Goal: Task Accomplishment & Management: Manage account settings

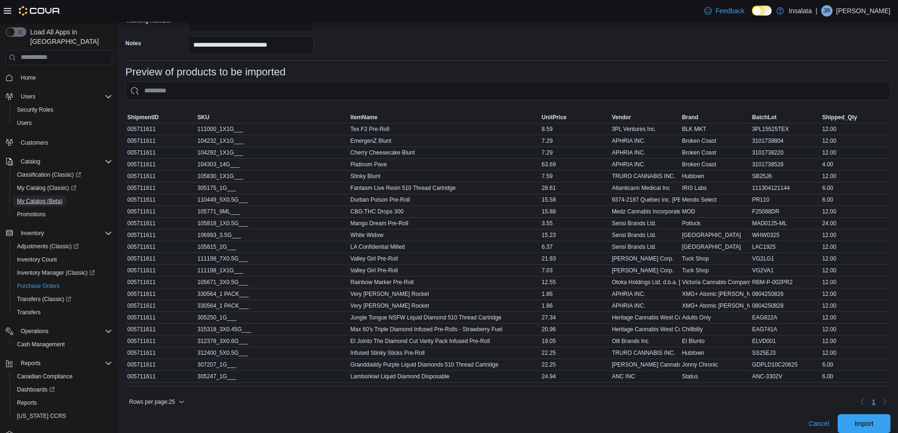
scroll to position [327, 0]
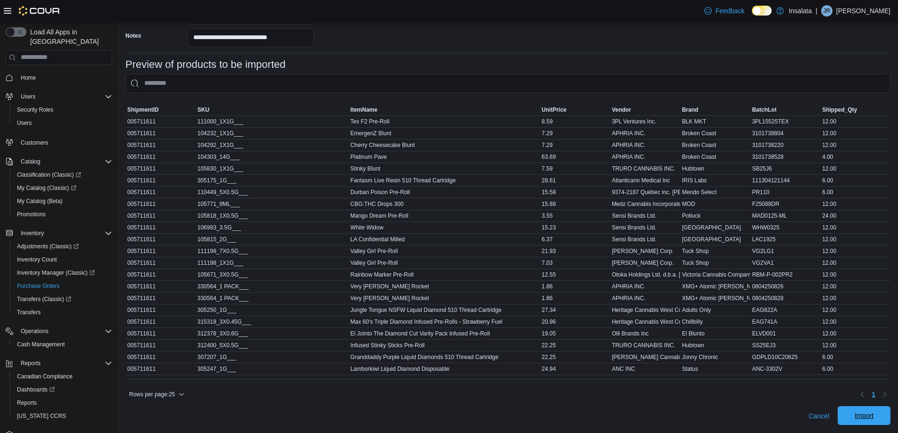
click at [865, 419] on span "Import" at bounding box center [863, 415] width 19 height 9
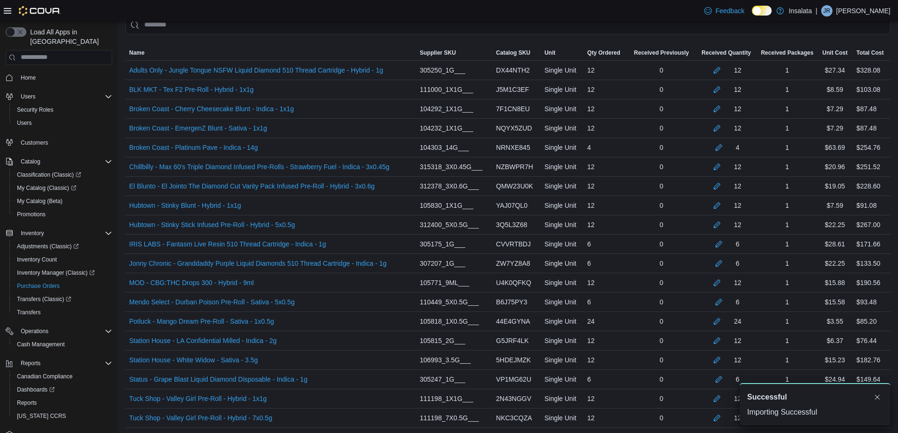
scroll to position [283, 0]
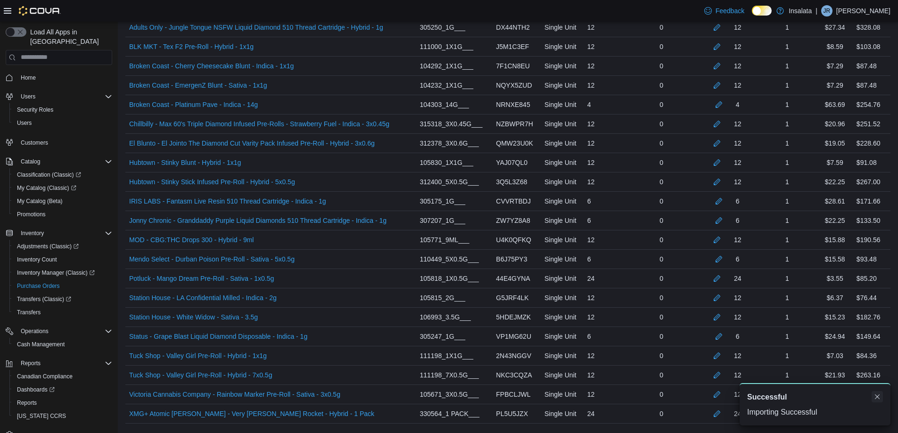
click at [872, 398] on button "Dismiss toast" at bounding box center [876, 396] width 11 height 11
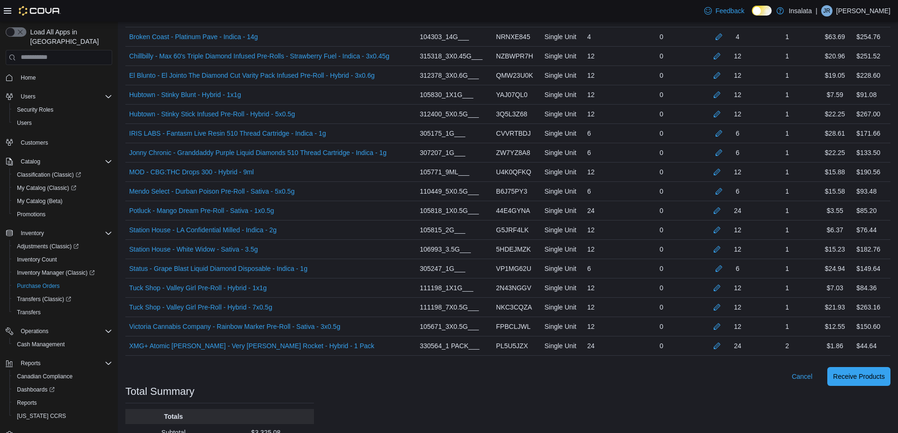
scroll to position [423, 0]
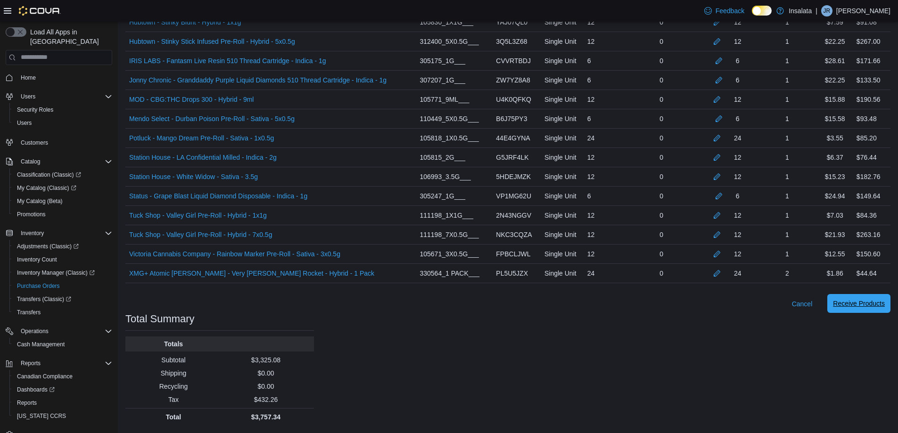
click at [866, 308] on span "Receive Products" at bounding box center [859, 303] width 52 height 9
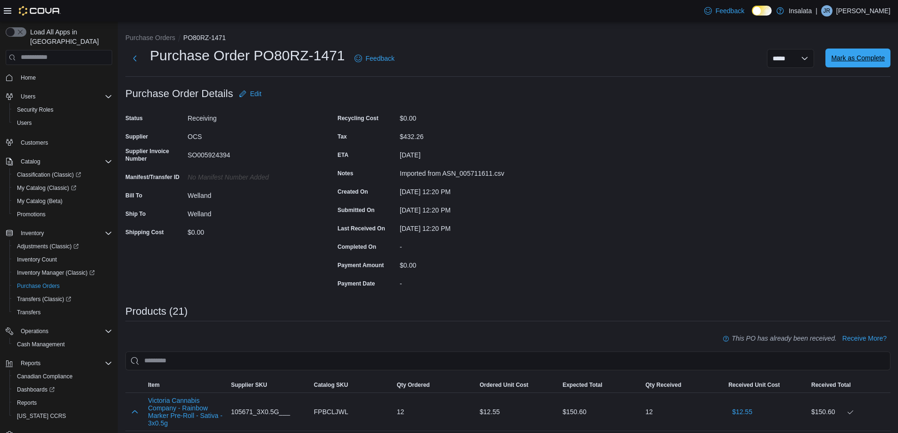
click at [865, 64] on span "Mark as Complete" at bounding box center [858, 58] width 54 height 19
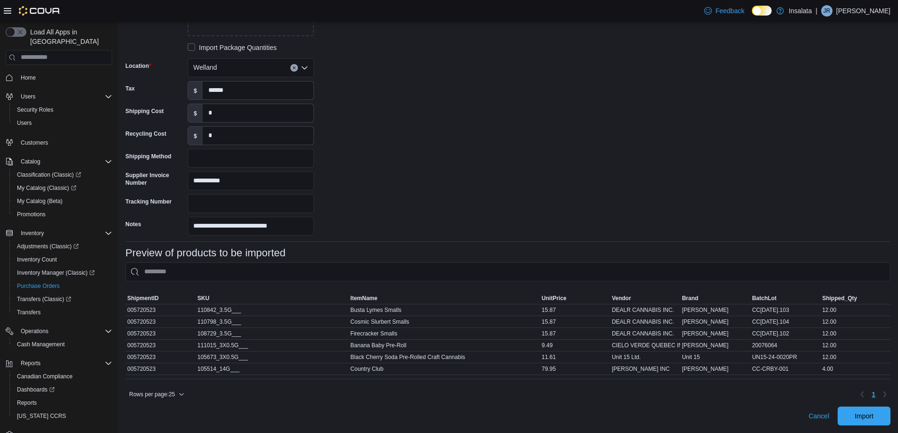
scroll to position [138, 0]
click at [873, 412] on span "Import" at bounding box center [863, 415] width 19 height 9
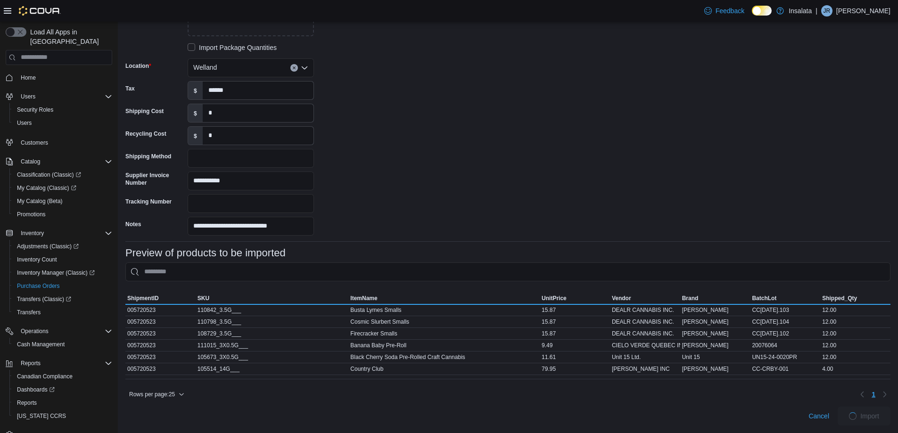
scroll to position [136, 0]
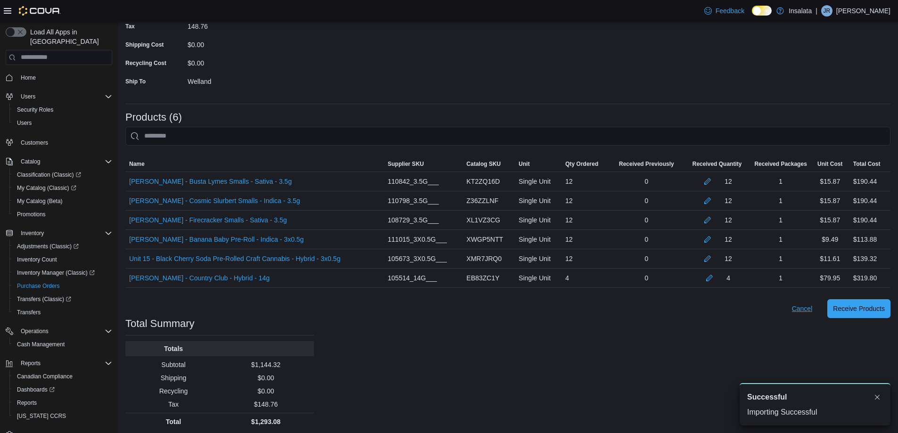
scroll to position [133, 0]
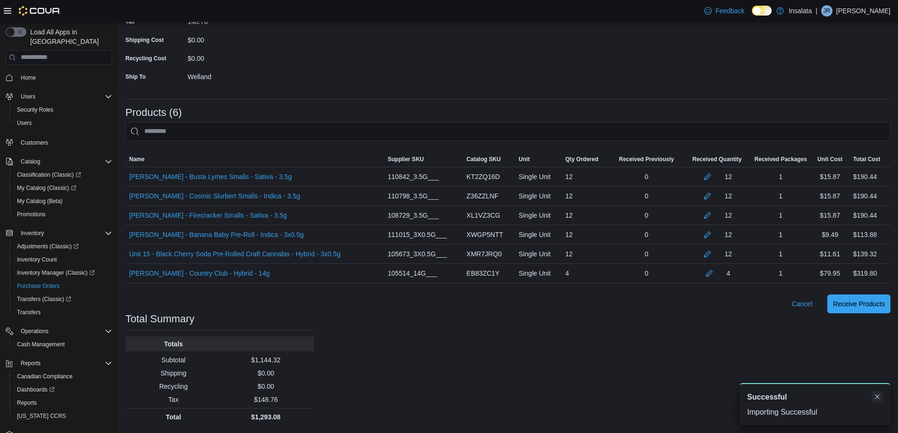
click at [879, 398] on button "Dismiss toast" at bounding box center [876, 396] width 11 height 11
click at [858, 303] on span "Receive Products" at bounding box center [859, 303] width 52 height 9
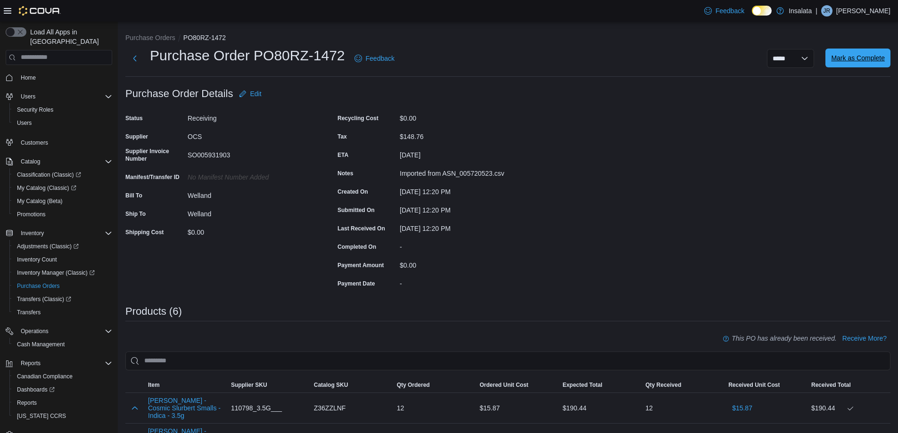
click at [876, 59] on span "Mark as Complete" at bounding box center [858, 57] width 54 height 9
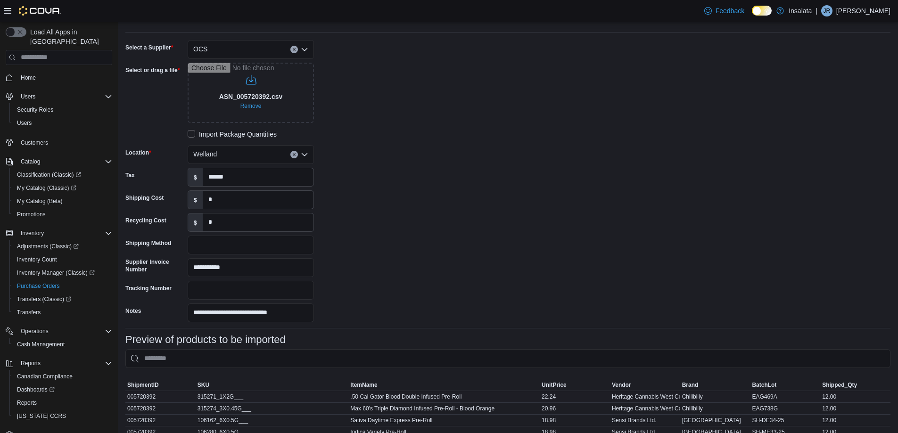
scroll to position [162, 0]
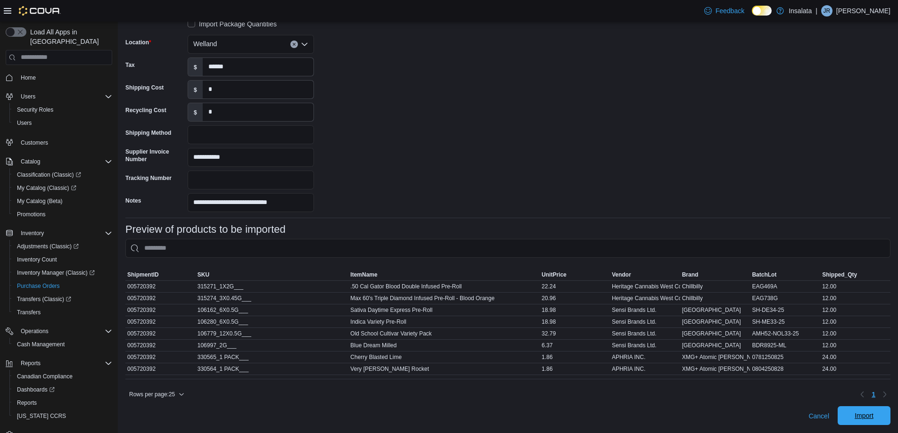
click at [859, 416] on span "Import" at bounding box center [863, 415] width 41 height 19
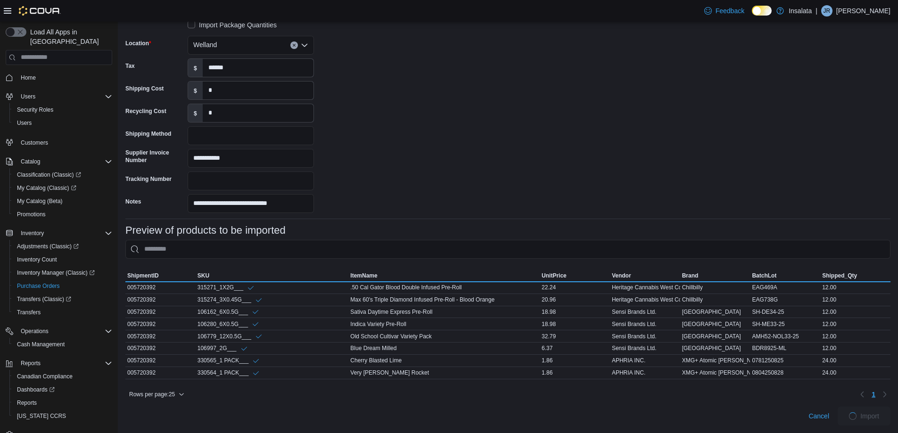
scroll to position [161, 0]
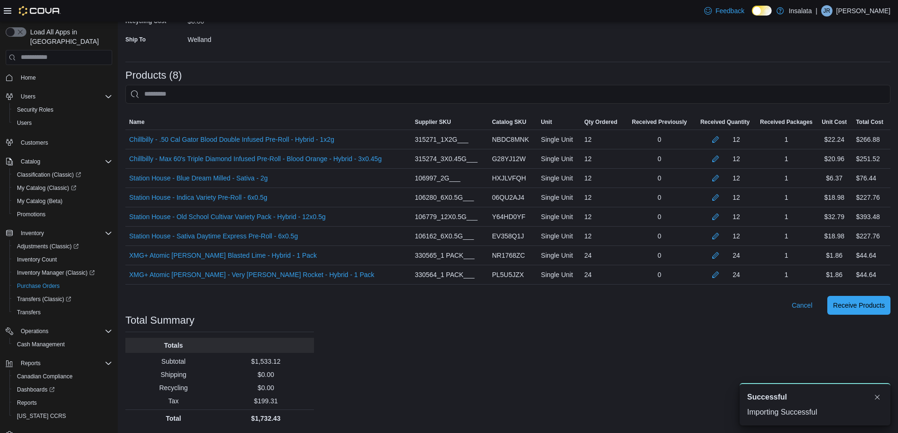
scroll to position [172, 0]
click at [852, 305] on span "Receive Products" at bounding box center [859, 303] width 52 height 9
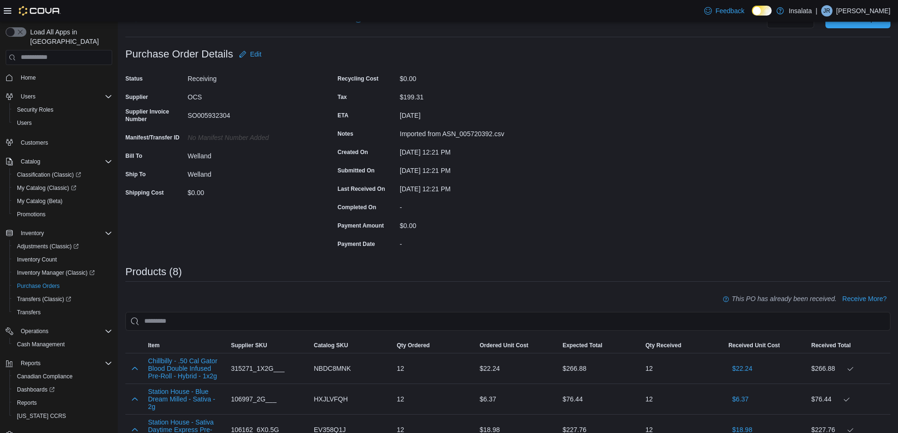
scroll to position [94, 0]
